Goal: Browse casually: Explore the website without a specific task or goal

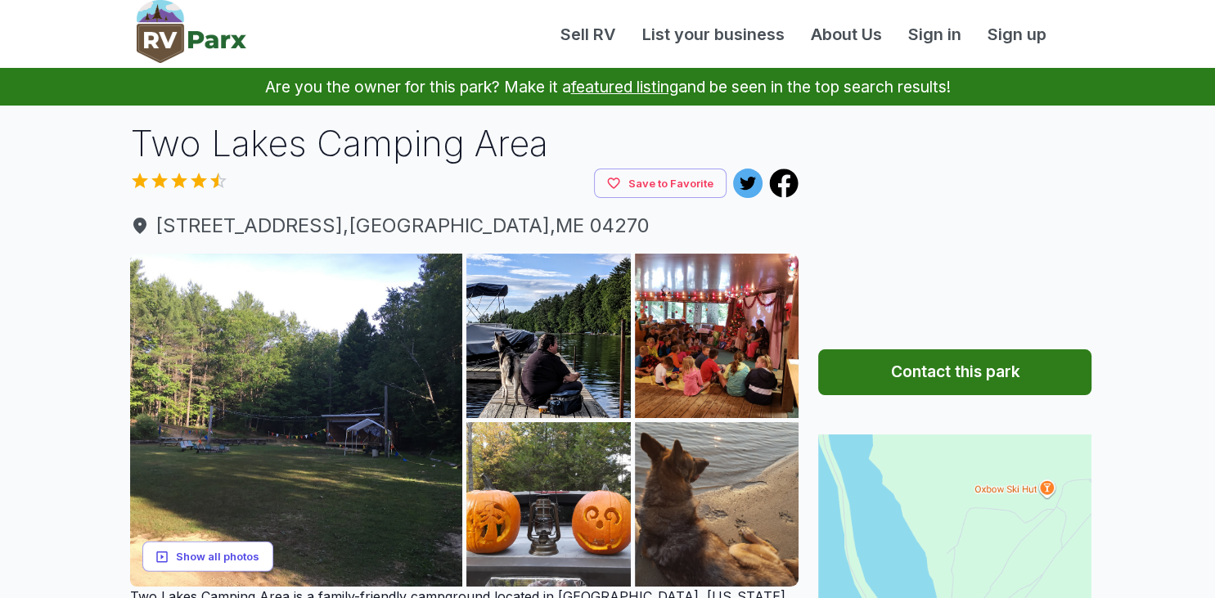
click at [237, 555] on button "Show all photos" at bounding box center [207, 557] width 131 height 30
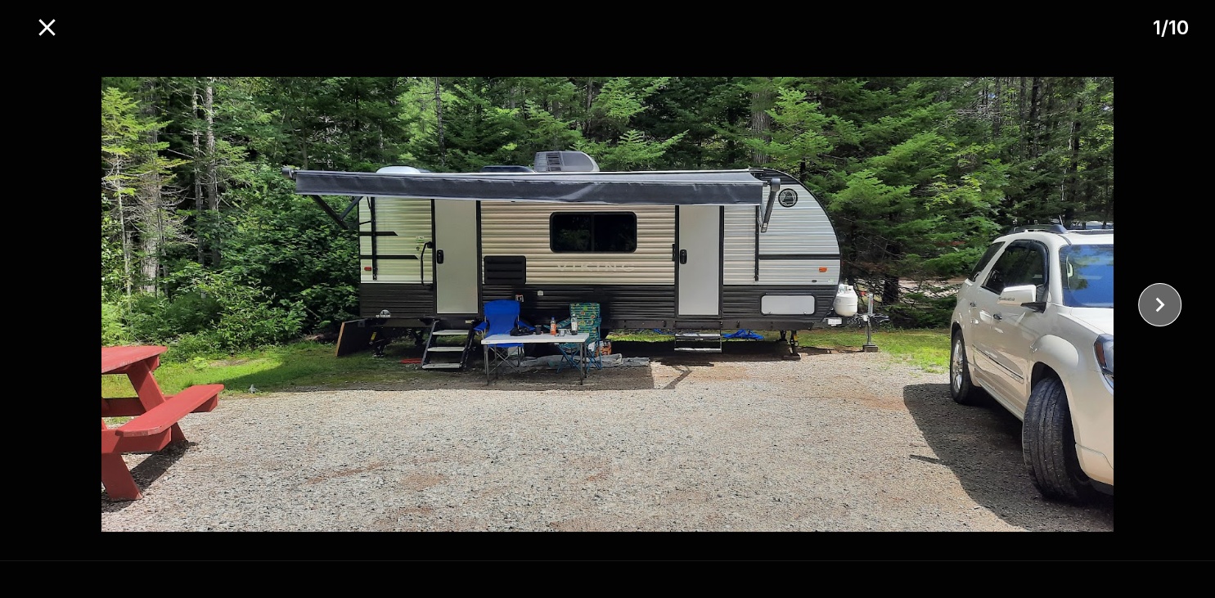
click at [1160, 307] on icon "close" at bounding box center [1160, 304] width 9 height 15
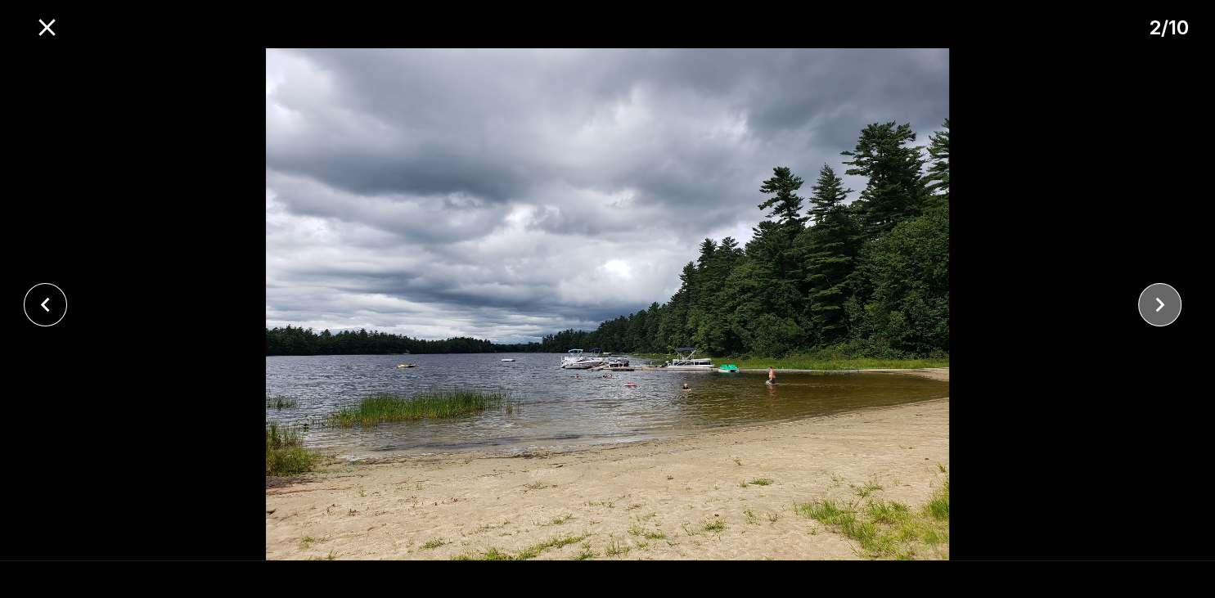
click at [1160, 307] on icon "close" at bounding box center [1160, 304] width 9 height 15
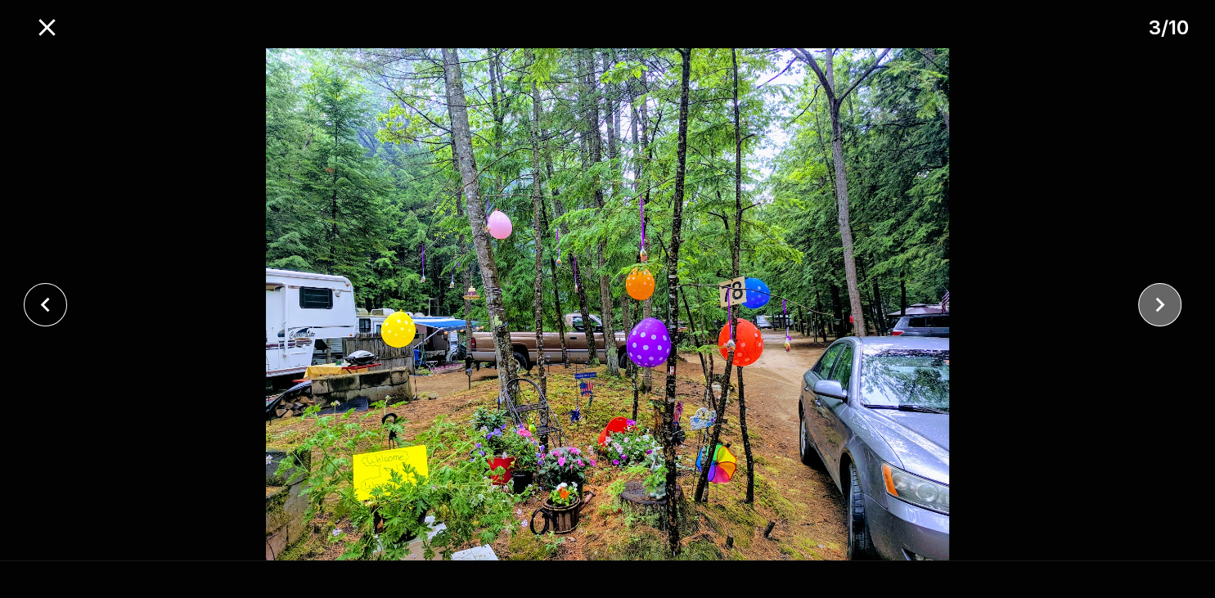
click at [1160, 307] on icon "close" at bounding box center [1160, 304] width 9 height 15
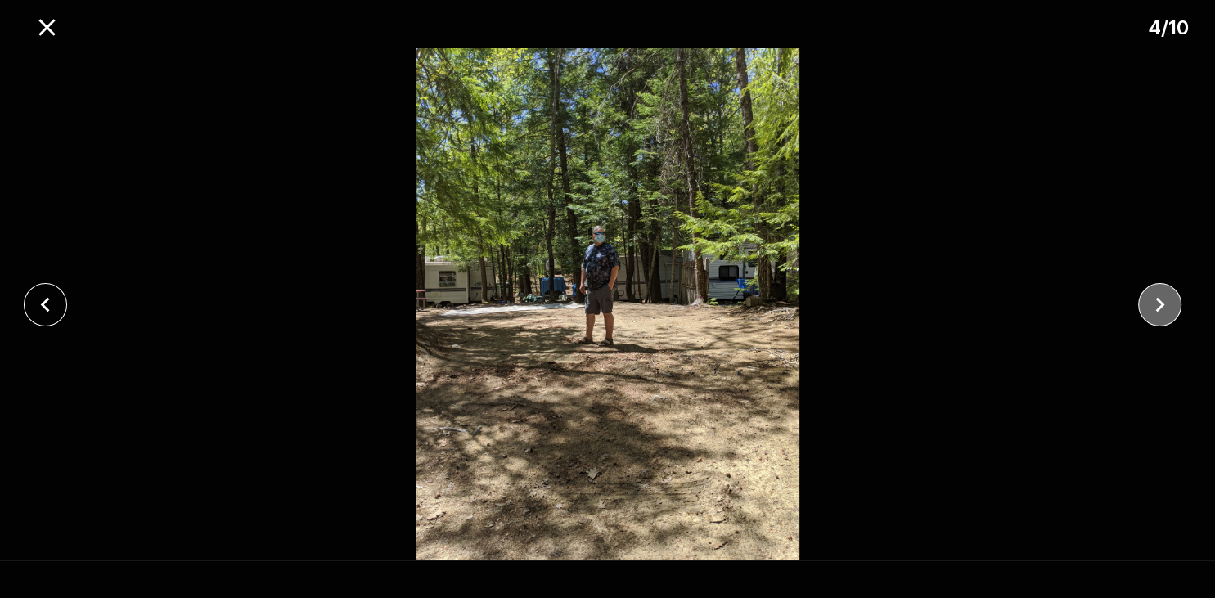
click at [1160, 307] on icon "close" at bounding box center [1160, 304] width 9 height 15
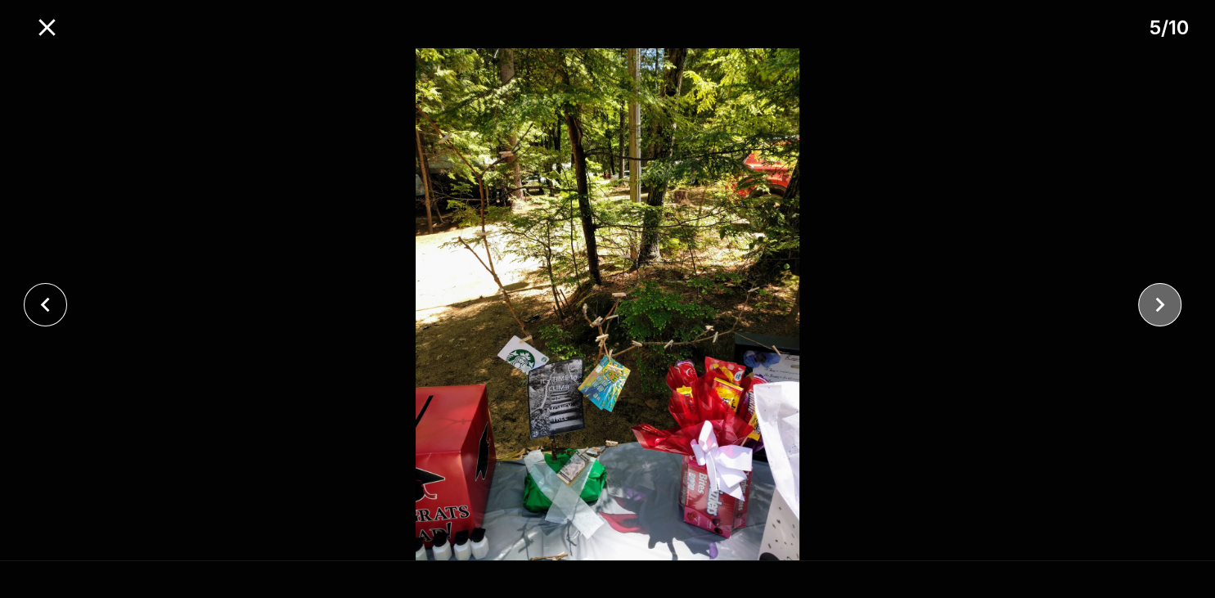
click at [1160, 307] on icon "close" at bounding box center [1160, 304] width 9 height 15
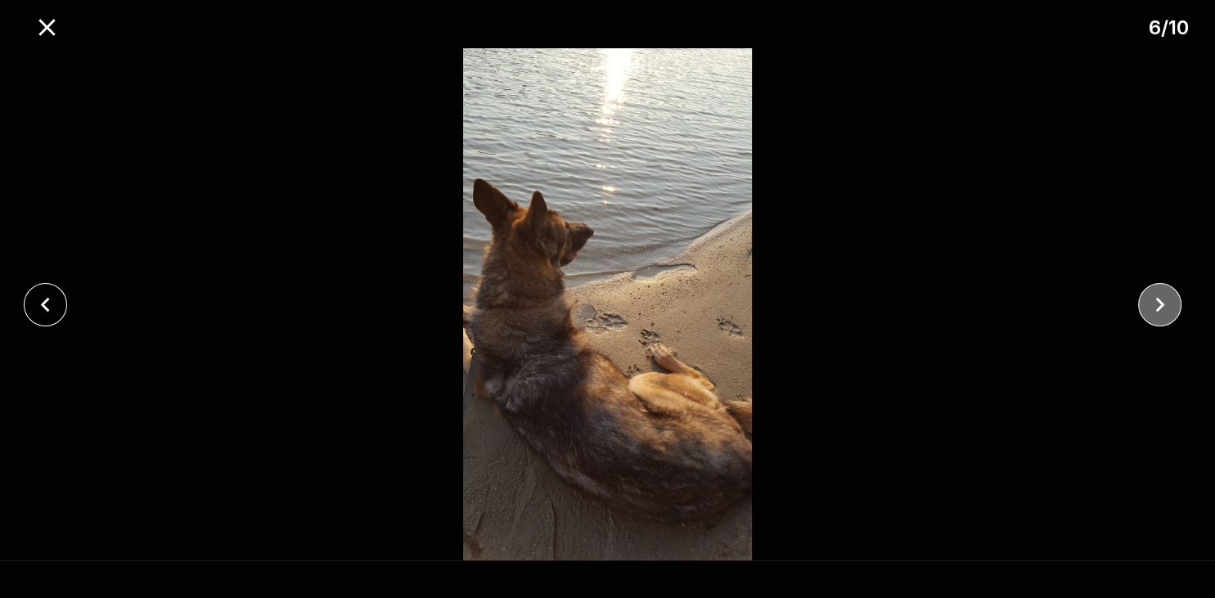
click at [1160, 307] on icon "close" at bounding box center [1160, 304] width 9 height 15
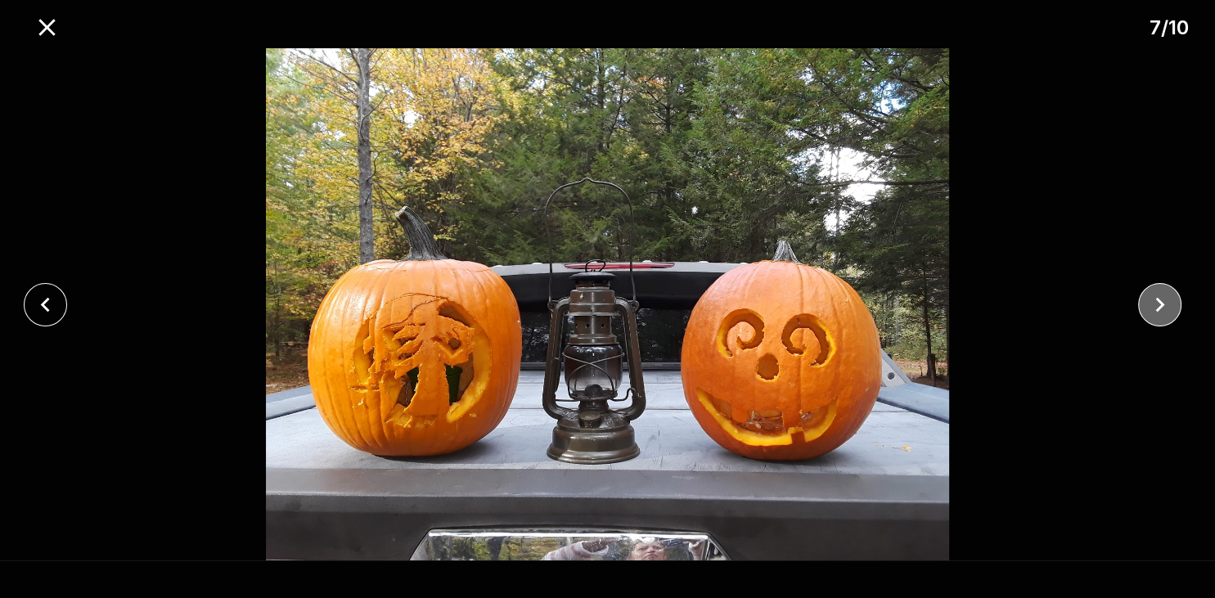
click at [1160, 307] on icon "close" at bounding box center [1160, 304] width 9 height 15
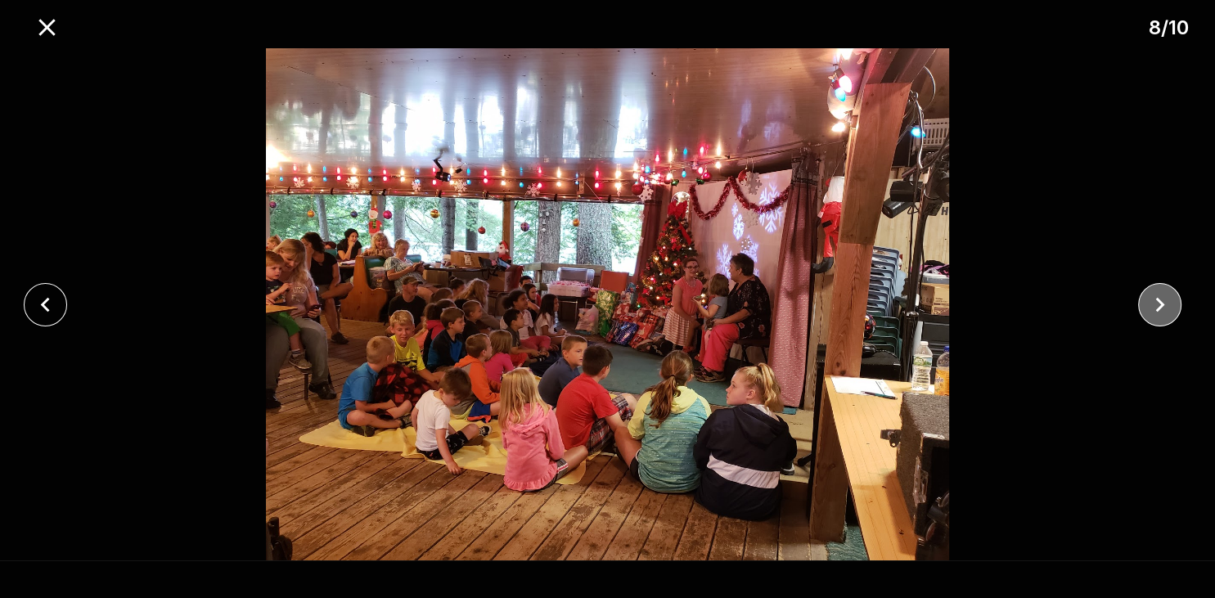
click at [1160, 307] on icon "close" at bounding box center [1160, 304] width 9 height 15
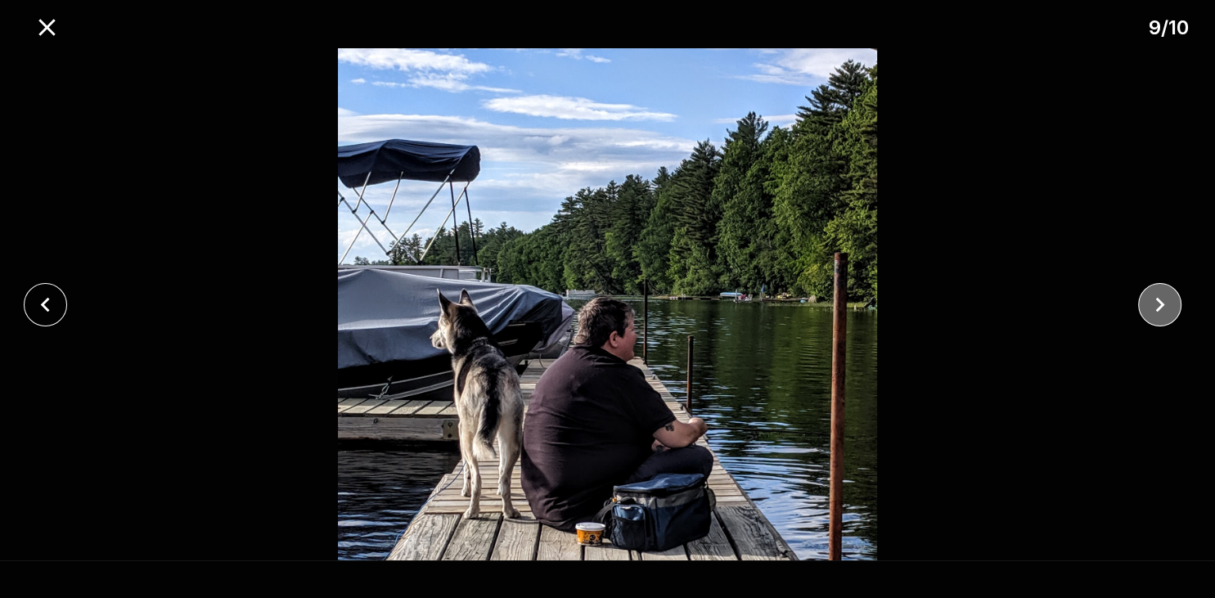
click at [1160, 307] on icon "close" at bounding box center [1160, 304] width 9 height 15
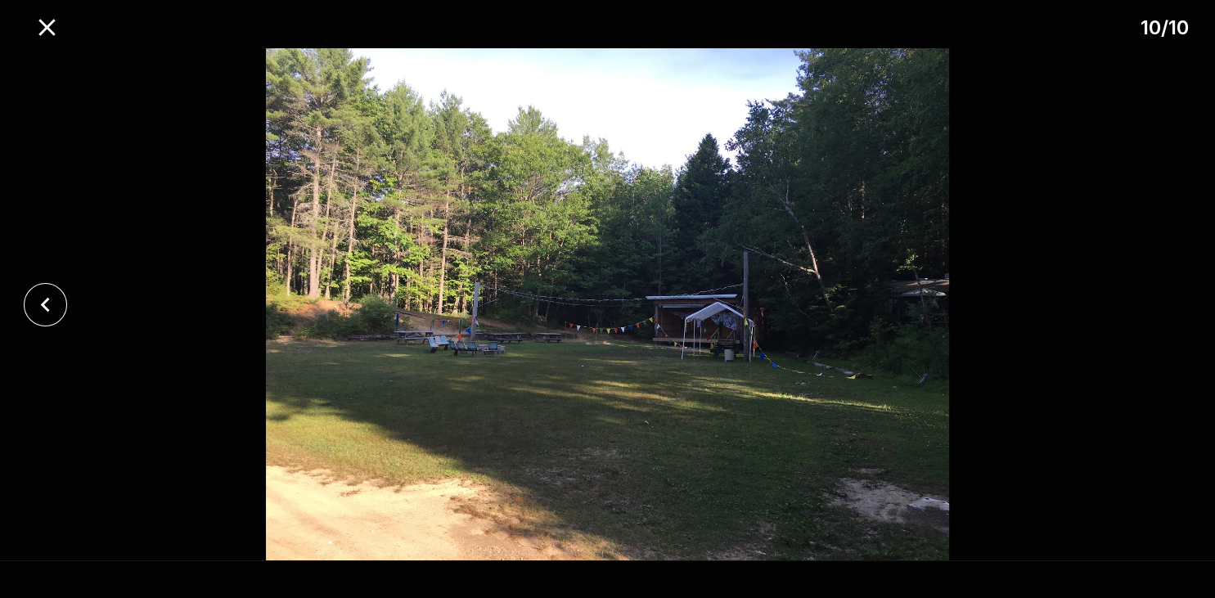
click at [1160, 307] on div at bounding box center [607, 304] width 1215 height 512
click at [47, 24] on icon "close" at bounding box center [47, 27] width 29 height 29
